Goal: Task Accomplishment & Management: Use online tool/utility

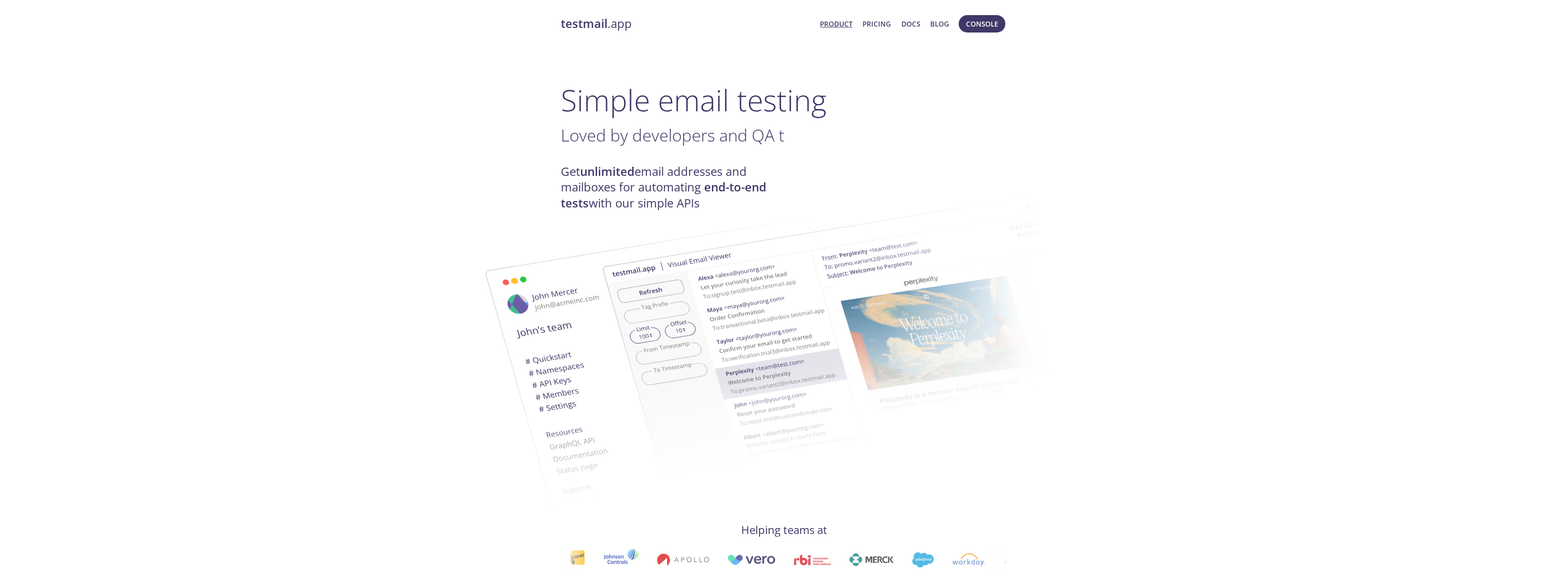
click at [976, 23] on span "Console" at bounding box center [982, 23] width 32 height 12
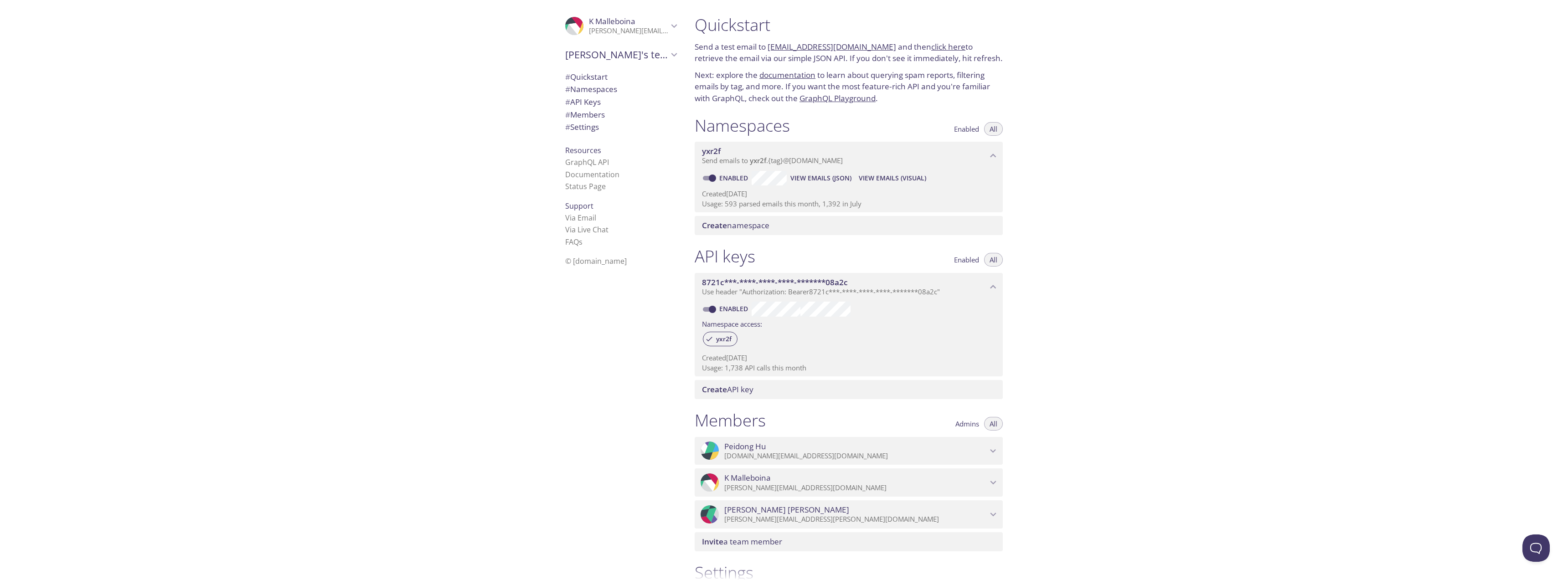
click at [836, 176] on span "View Emails (JSON)" at bounding box center [821, 178] width 61 height 11
click at [571, 382] on div ".cls-1 { fill: #6d5ca8; } .cls-2 { fill: #3fc191; } .cls-3 { fill: #3b4752; } .…" at bounding box center [619, 290] width 137 height 580
click at [551, 368] on div ".cls-1 { fill: #6d5ca8; } .cls-2 { fill: #3fc191; } .cls-3 { fill: #3b4752; } .…" at bounding box center [619, 290] width 137 height 580
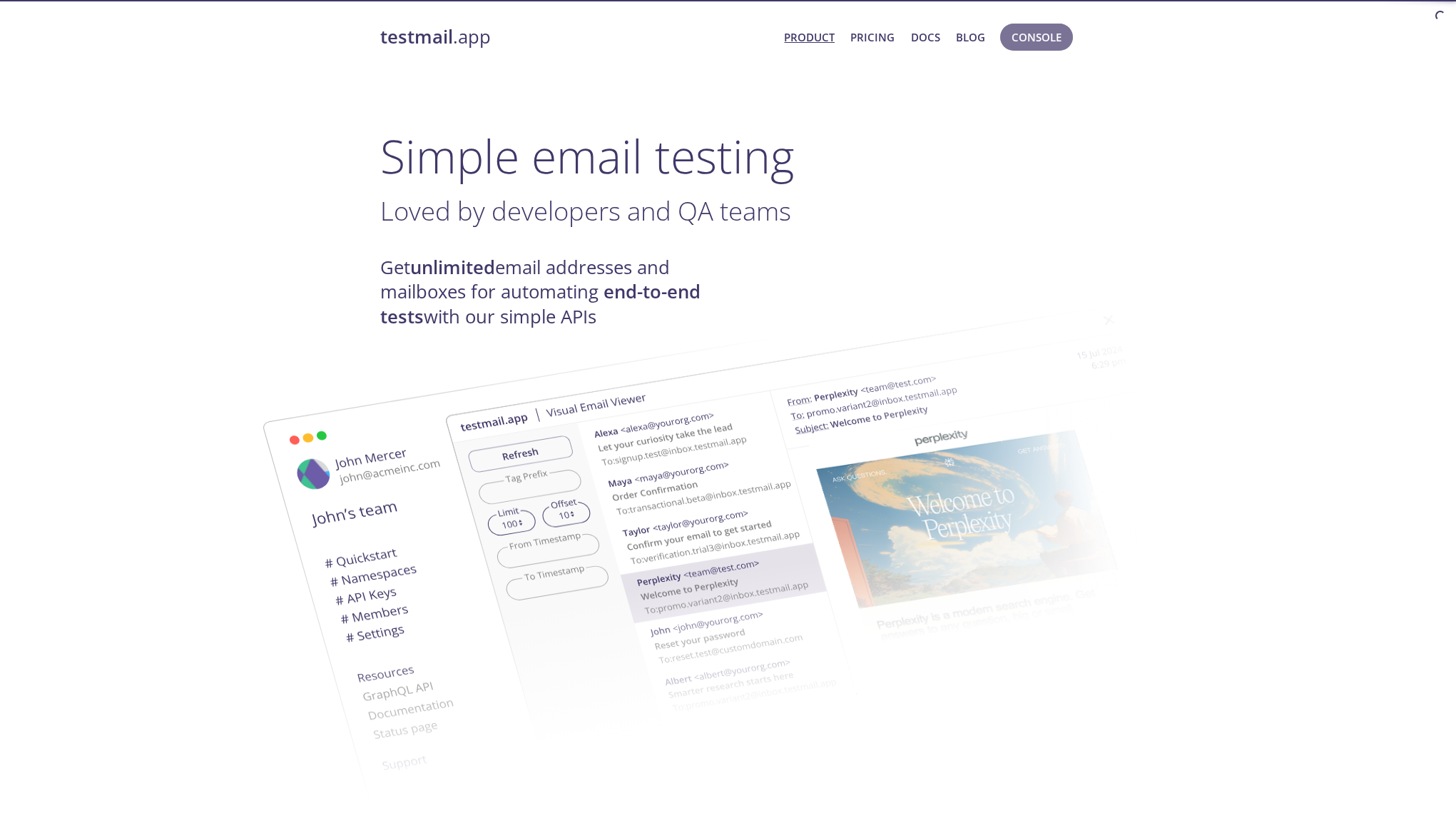
click at [1053, 41] on span "Console" at bounding box center [1037, 36] width 50 height 18
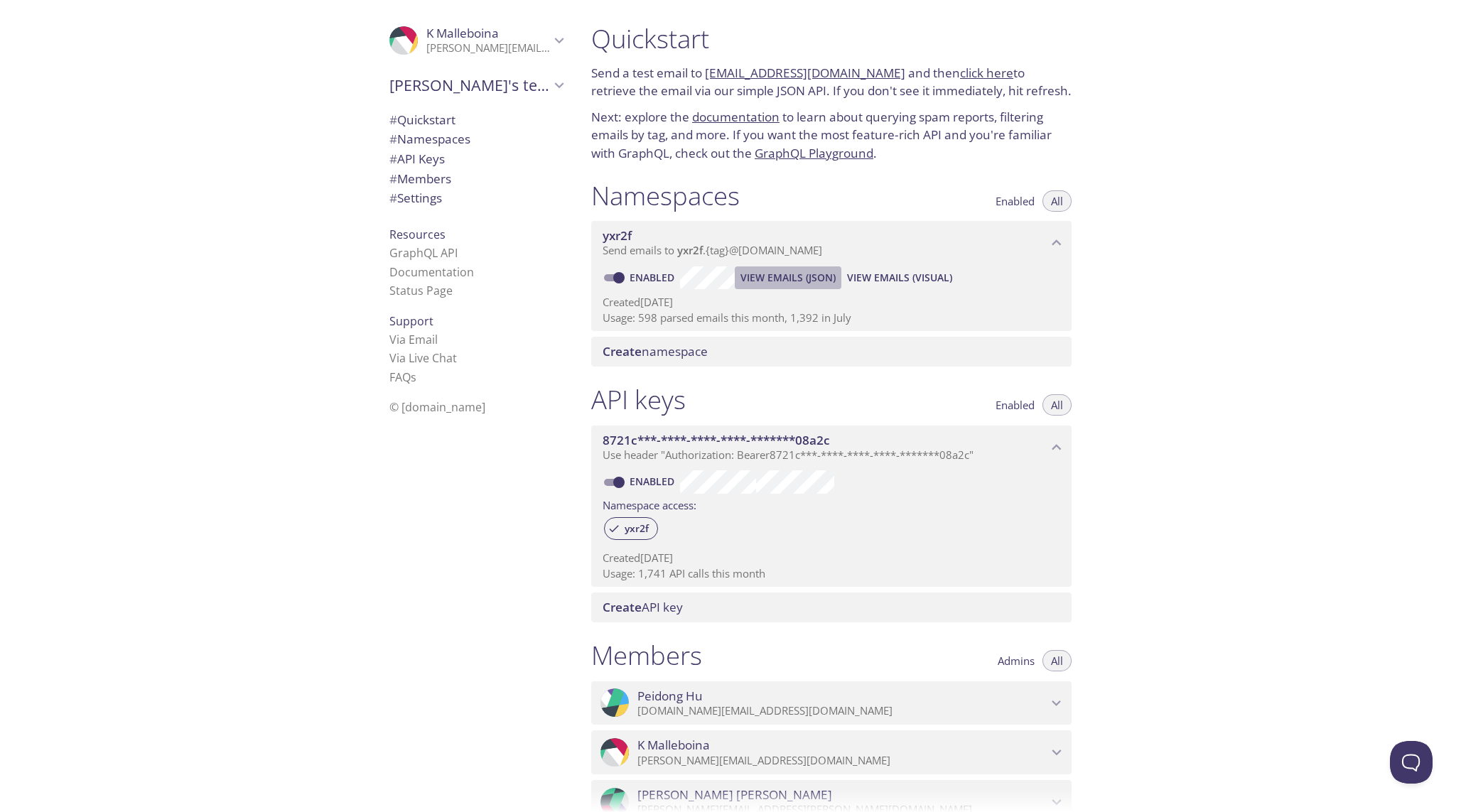
click at [800, 283] on span "View Emails (JSON)" at bounding box center [787, 278] width 95 height 17
click at [1116, 234] on div "Quickstart Send a test email to [EMAIL_ADDRESS][DOMAIN_NAME] and then click her…" at bounding box center [1020, 406] width 881 height 812
